Goal: Register for event/course

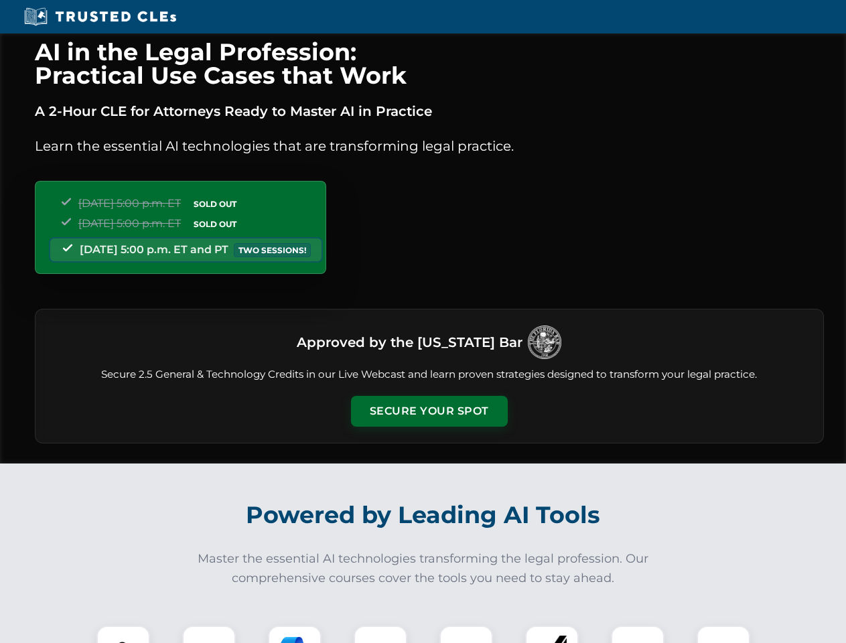
click at [429, 411] on button "Secure Your Spot" at bounding box center [429, 411] width 157 height 31
click at [123, 635] on img at bounding box center [123, 652] width 39 height 39
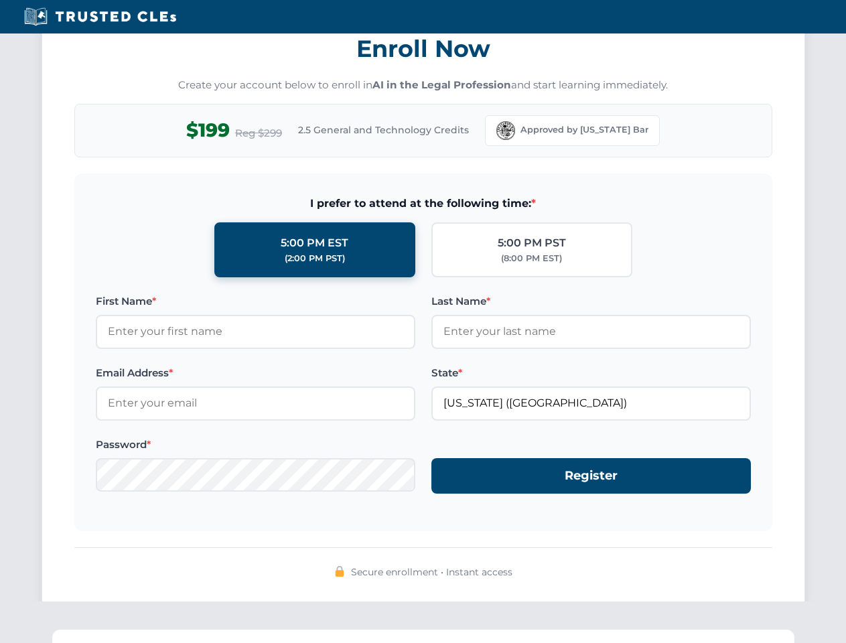
scroll to position [1315, 0]
